Goal: Complete application form

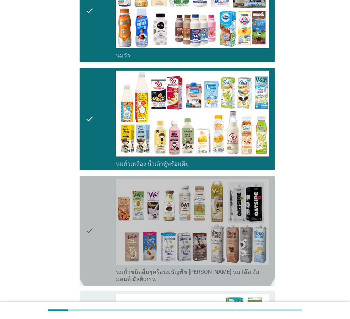
click at [92, 224] on icon "check" at bounding box center [89, 231] width 9 height 104
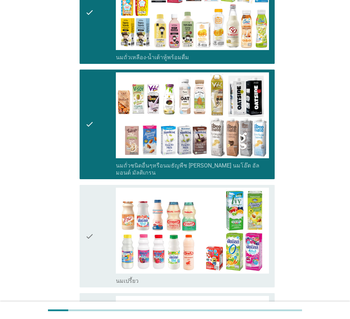
click at [95, 225] on div "check" at bounding box center [100, 236] width 31 height 97
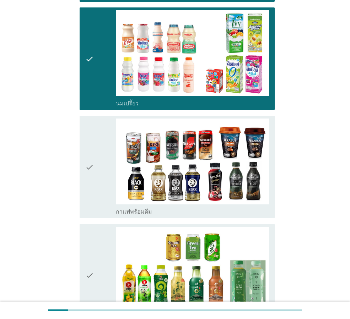
click at [94, 237] on icon "check" at bounding box center [89, 275] width 9 height 97
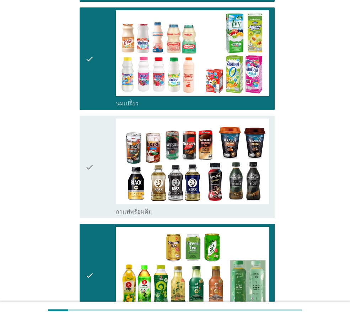
click at [89, 180] on icon "check" at bounding box center [89, 167] width 9 height 97
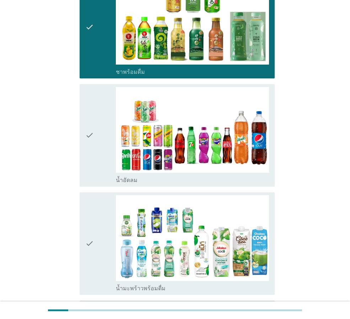
click at [96, 201] on div "check" at bounding box center [100, 243] width 31 height 97
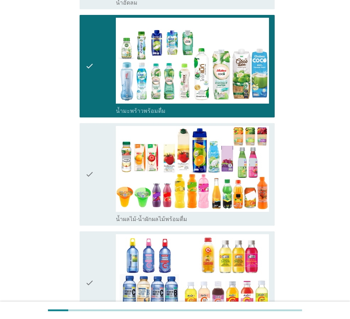
click at [97, 183] on div "check" at bounding box center [100, 174] width 31 height 97
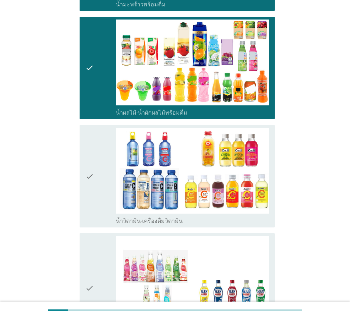
click at [95, 251] on div "check" at bounding box center [100, 288] width 31 height 104
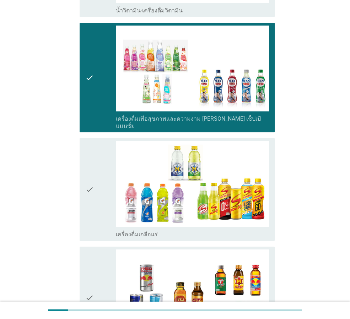
scroll to position [1207, 0]
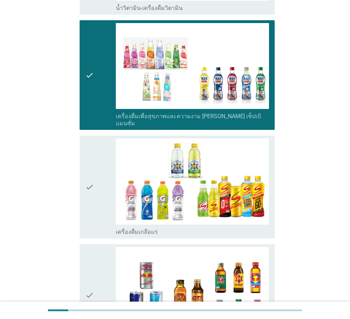
click at [92, 254] on icon "check" at bounding box center [89, 295] width 9 height 97
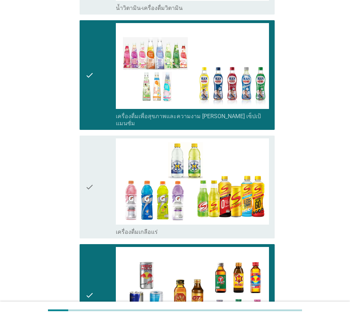
click at [88, 192] on icon "check" at bounding box center [89, 186] width 9 height 97
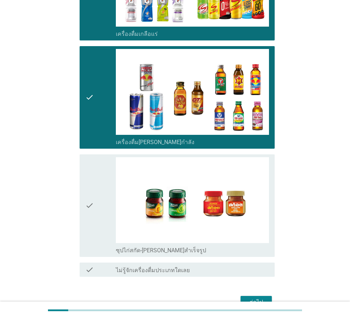
scroll to position [1418, 0]
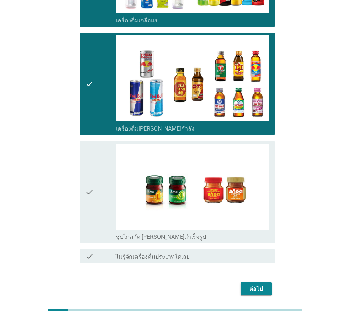
click at [263, 285] on div "ต่อไป" at bounding box center [256, 289] width 20 height 9
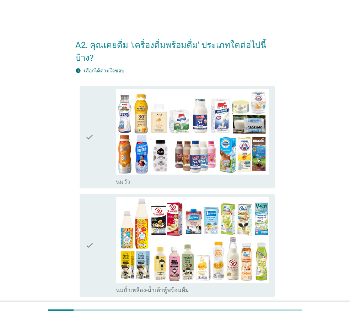
click at [87, 121] on icon "check" at bounding box center [89, 137] width 9 height 97
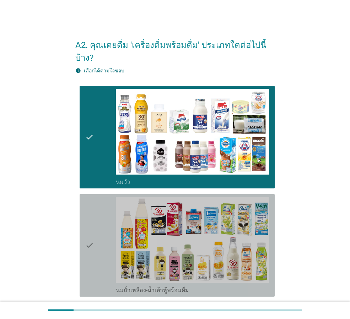
click at [82, 218] on div "check check_box_outline_blank นมถั่วเหลือง-น้ำเต้าหู้พร้อมดื่ม" at bounding box center [177, 245] width 195 height 103
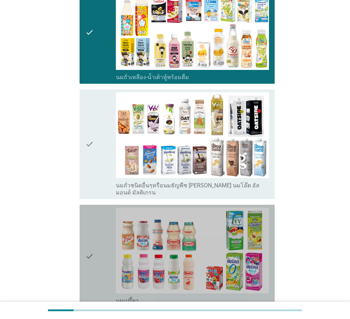
click at [100, 233] on div "check" at bounding box center [100, 256] width 31 height 97
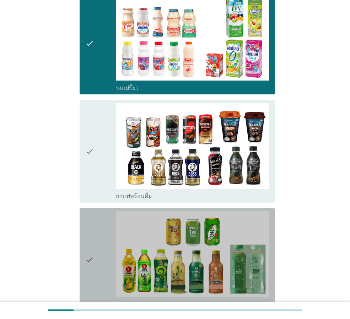
click at [97, 233] on div "check" at bounding box center [100, 259] width 31 height 97
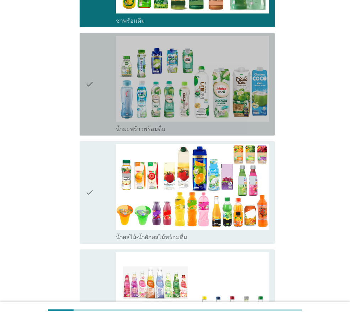
click at [99, 83] on div "check" at bounding box center [100, 84] width 31 height 97
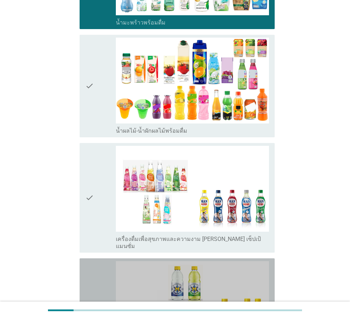
click at [94, 261] on div "check" at bounding box center [100, 309] width 31 height 97
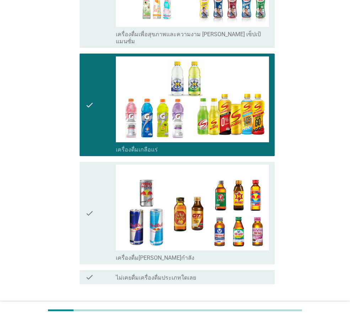
scroll to position [1029, 0]
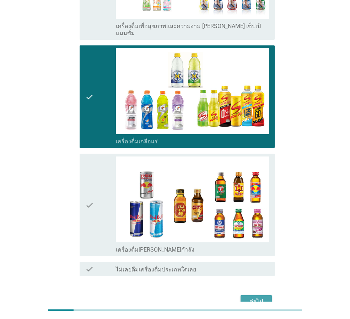
drag, startPoint x: 253, startPoint y: 273, endPoint x: 293, endPoint y: 201, distance: 82.9
click at [253, 297] on div "ต่อไป" at bounding box center [256, 301] width 20 height 9
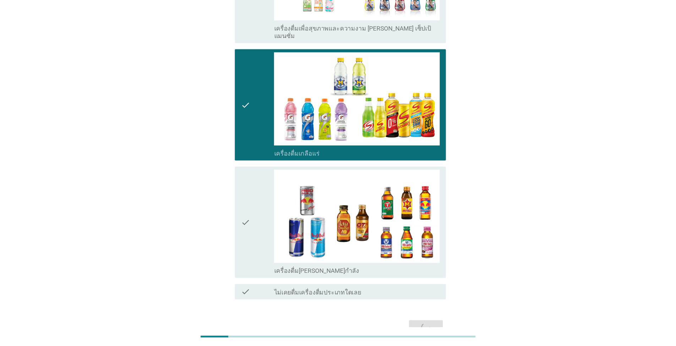
scroll to position [0, 0]
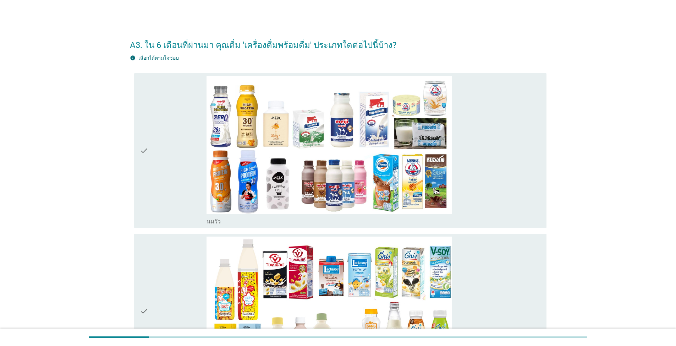
click at [174, 208] on div "check" at bounding box center [173, 150] width 67 height 149
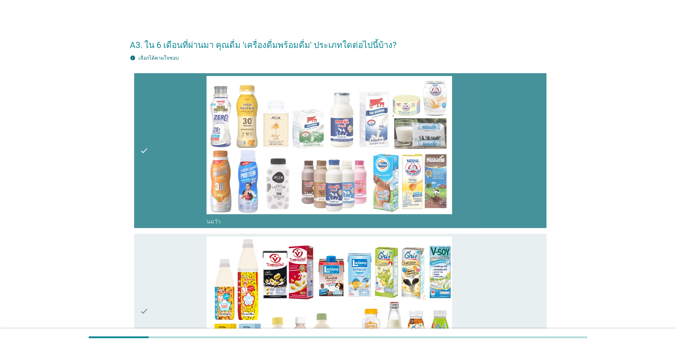
click at [169, 278] on div "check" at bounding box center [173, 310] width 67 height 149
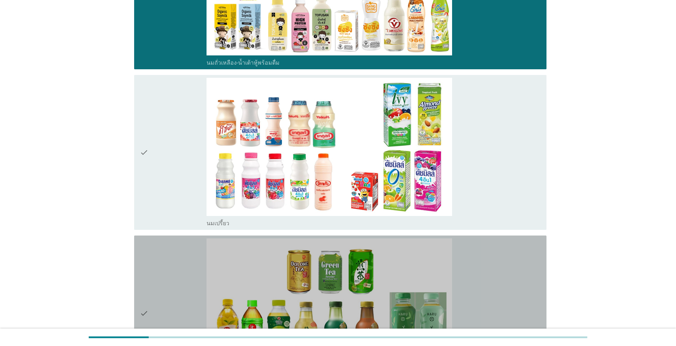
click at [170, 278] on div "check" at bounding box center [173, 312] width 67 height 149
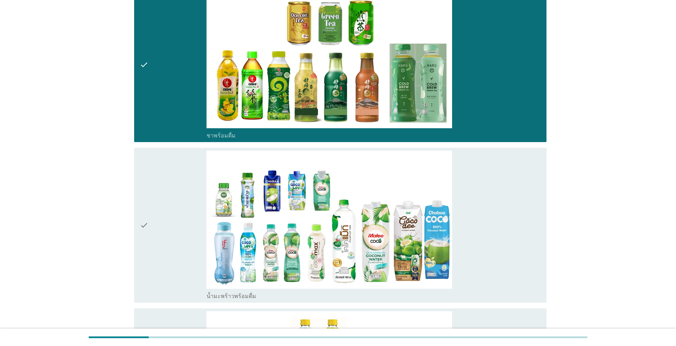
click at [165, 257] on div "check" at bounding box center [173, 225] width 67 height 149
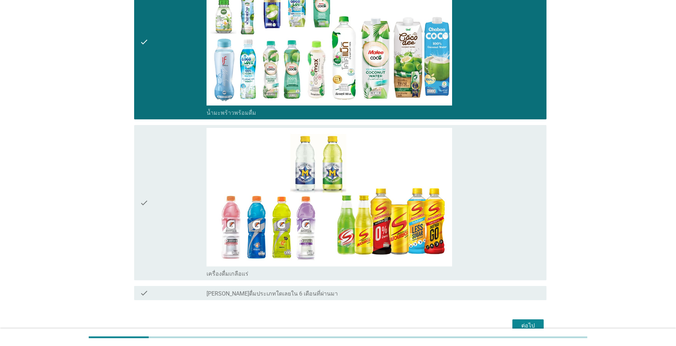
scroll to position [788, 0]
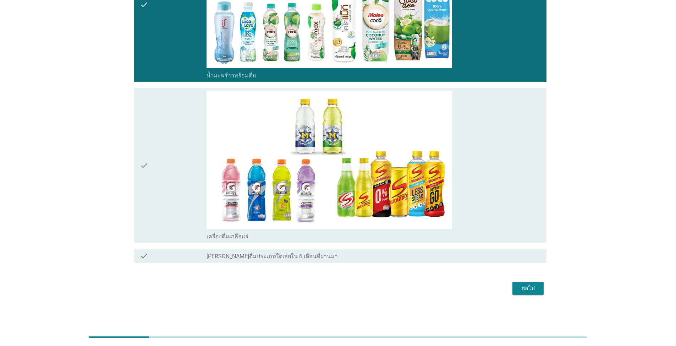
click at [349, 287] on div "ต่อไป" at bounding box center [528, 288] width 20 height 9
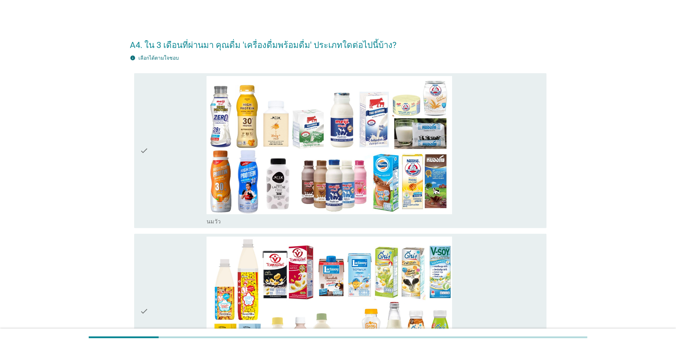
click at [150, 176] on div "check" at bounding box center [173, 150] width 67 height 149
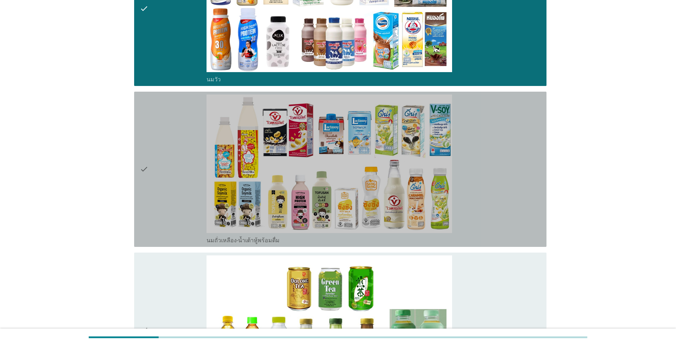
click at [164, 218] on div "check" at bounding box center [173, 168] width 67 height 149
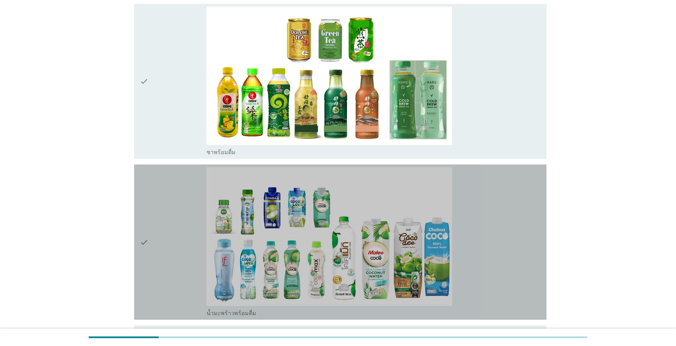
click at [155, 240] on div "check" at bounding box center [173, 241] width 67 height 149
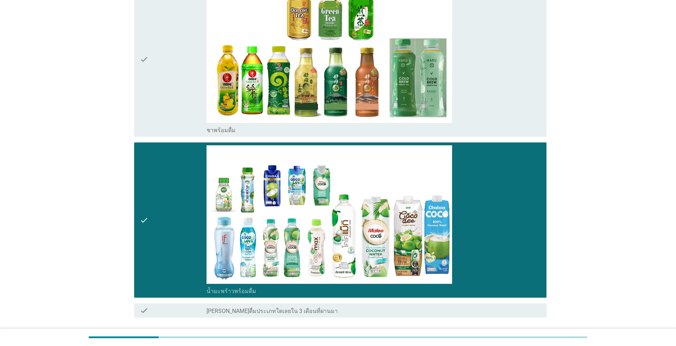
scroll to position [467, 0]
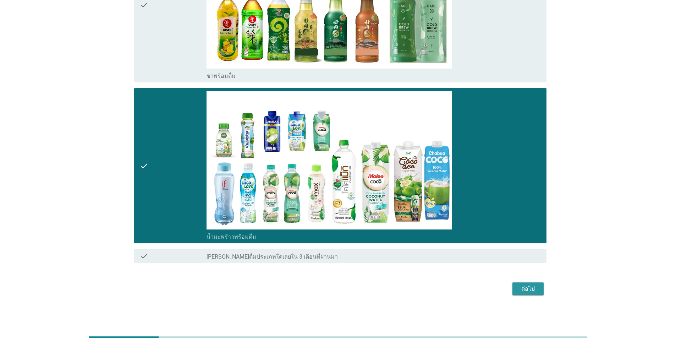
drag, startPoint x: 532, startPoint y: 288, endPoint x: 538, endPoint y: 287, distance: 5.7
click at [349, 288] on div "ต่อไป" at bounding box center [528, 288] width 20 height 9
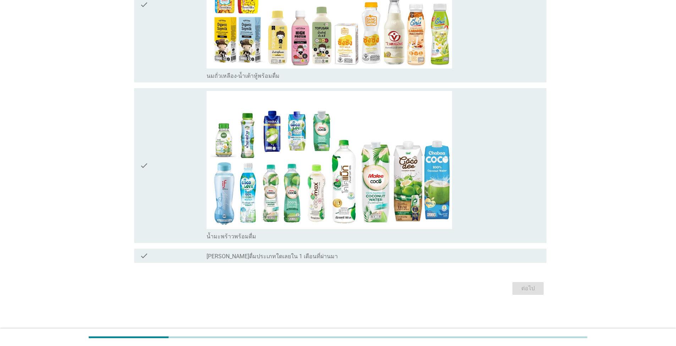
scroll to position [0, 0]
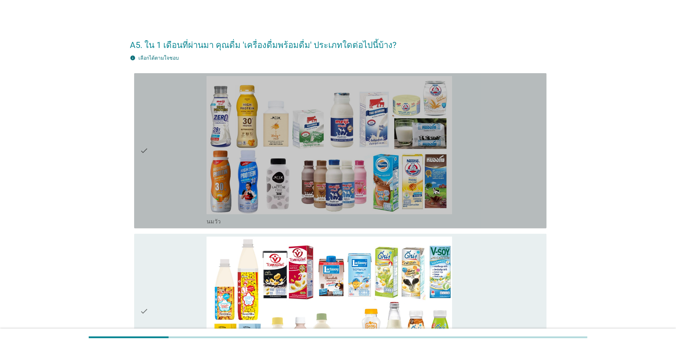
click at [196, 204] on div "check" at bounding box center [173, 150] width 67 height 149
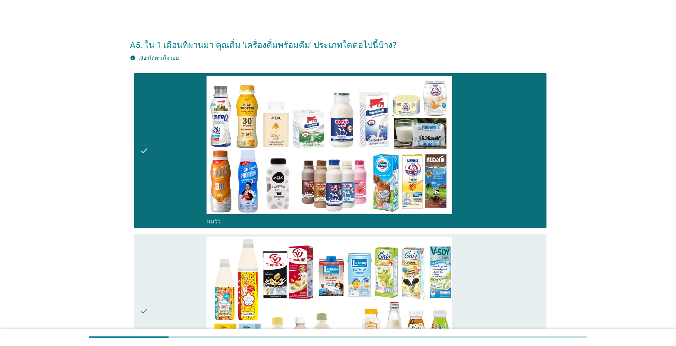
click at [162, 273] on div "check" at bounding box center [173, 310] width 67 height 149
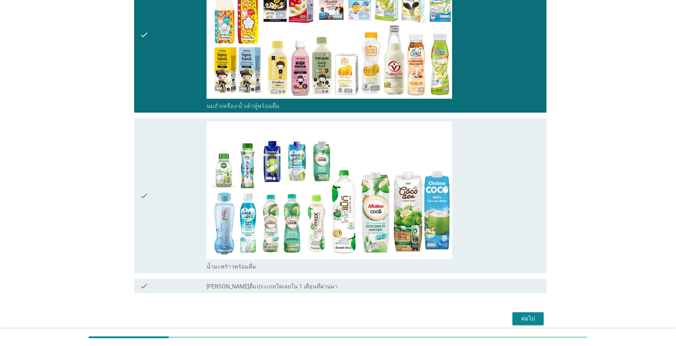
scroll to position [284, 0]
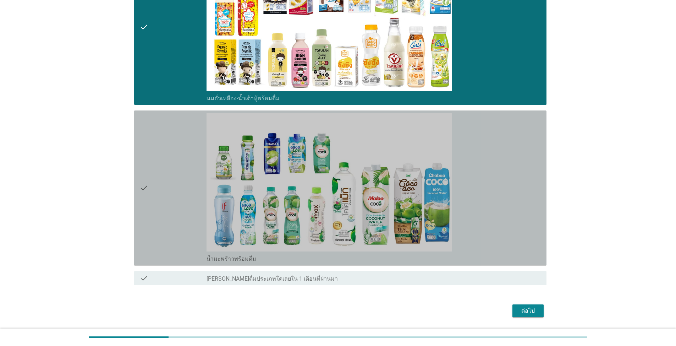
click at [176, 223] on div "check" at bounding box center [173, 187] width 67 height 149
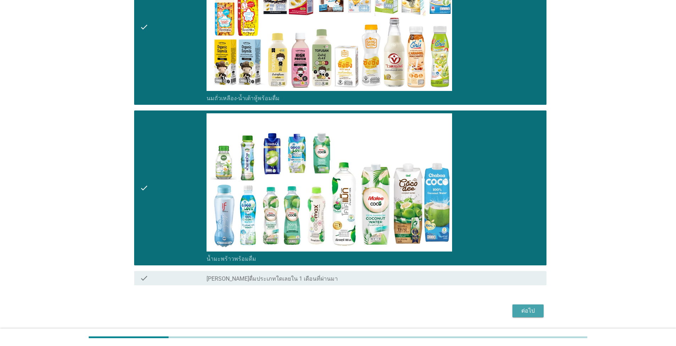
click at [349, 307] on div "ต่อไป" at bounding box center [528, 310] width 20 height 9
